Goal: Navigation & Orientation: Find specific page/section

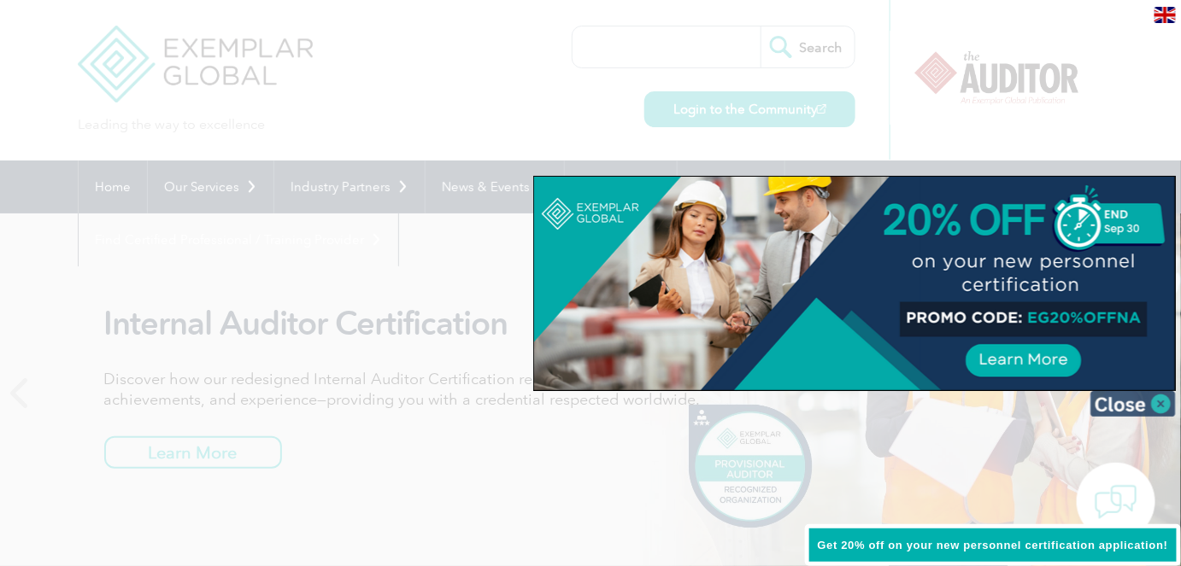
click at [1166, 403] on img at bounding box center [1132, 404] width 85 height 26
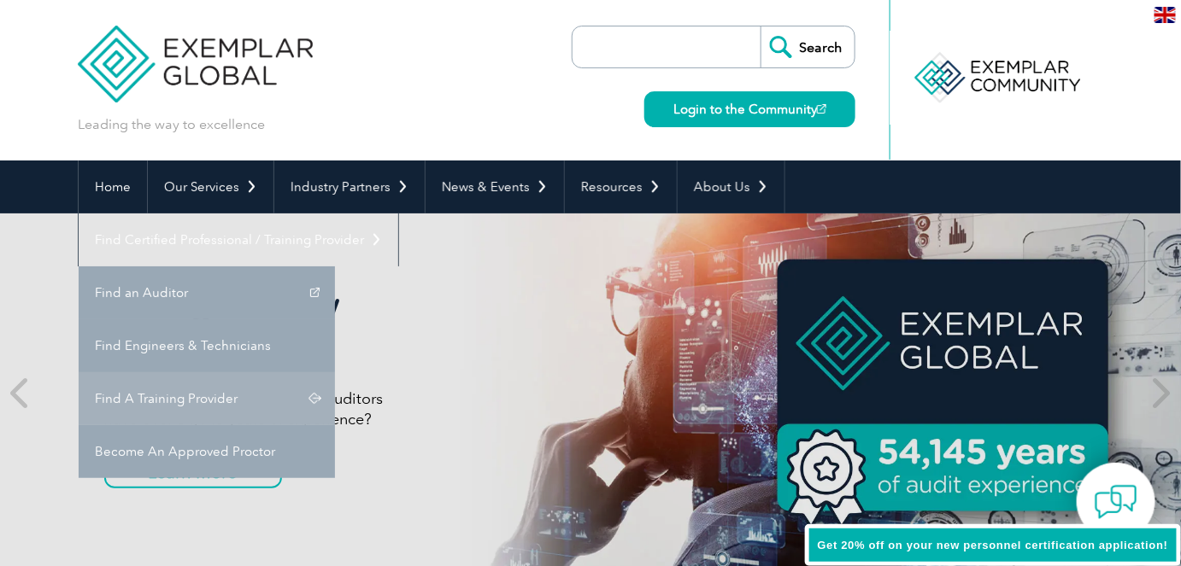
click at [335, 372] on link "Find A Training Provider" at bounding box center [207, 398] width 256 height 53
